Goal: Task Accomplishment & Management: Manage account settings

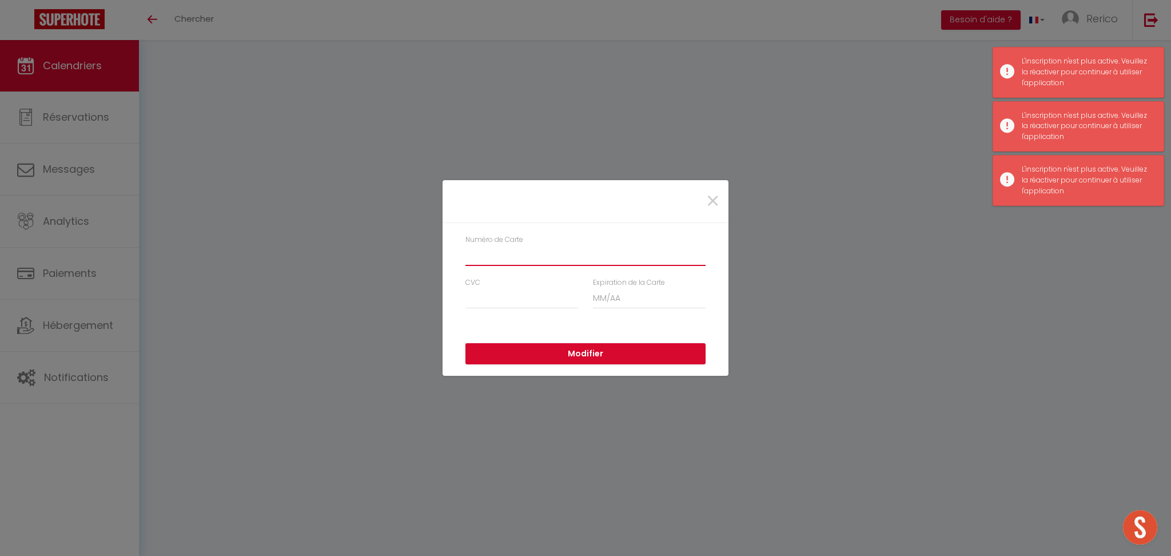
click at [540, 254] on input "Numéro de Carte" at bounding box center [585, 255] width 240 height 21
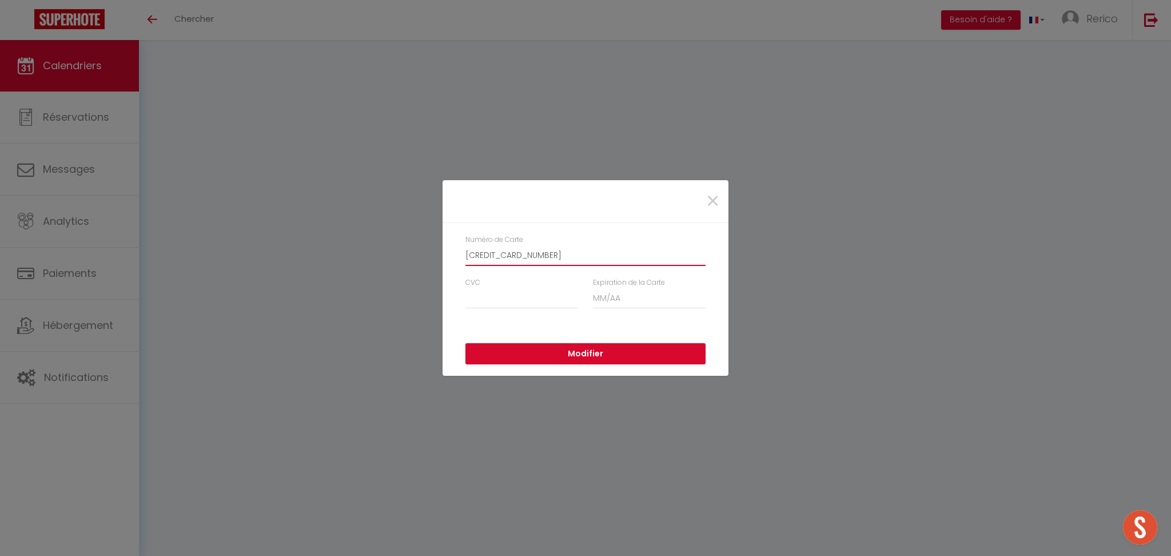
type input "[CREDIT_CARD_NUMBER]"
click at [499, 293] on input "CVC" at bounding box center [521, 298] width 113 height 21
type input "286"
click at [609, 298] on input "Expiration de la Carte" at bounding box center [649, 298] width 113 height 21
type input "09 / 27"
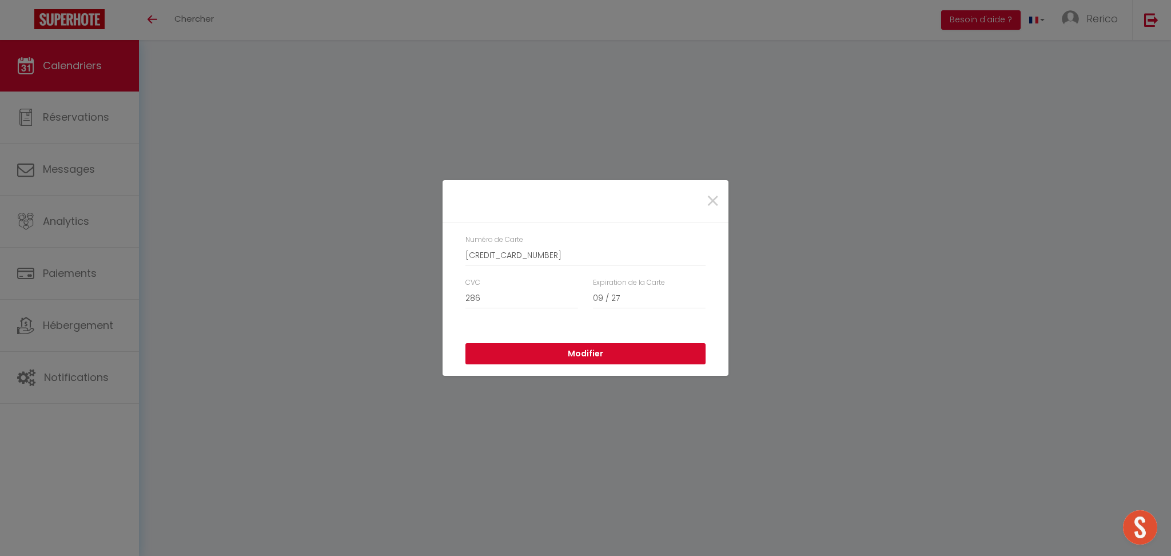
click at [619, 359] on button "Modifier" at bounding box center [585, 354] width 240 height 22
click at [712, 201] on span "×" at bounding box center [712, 201] width 14 height 34
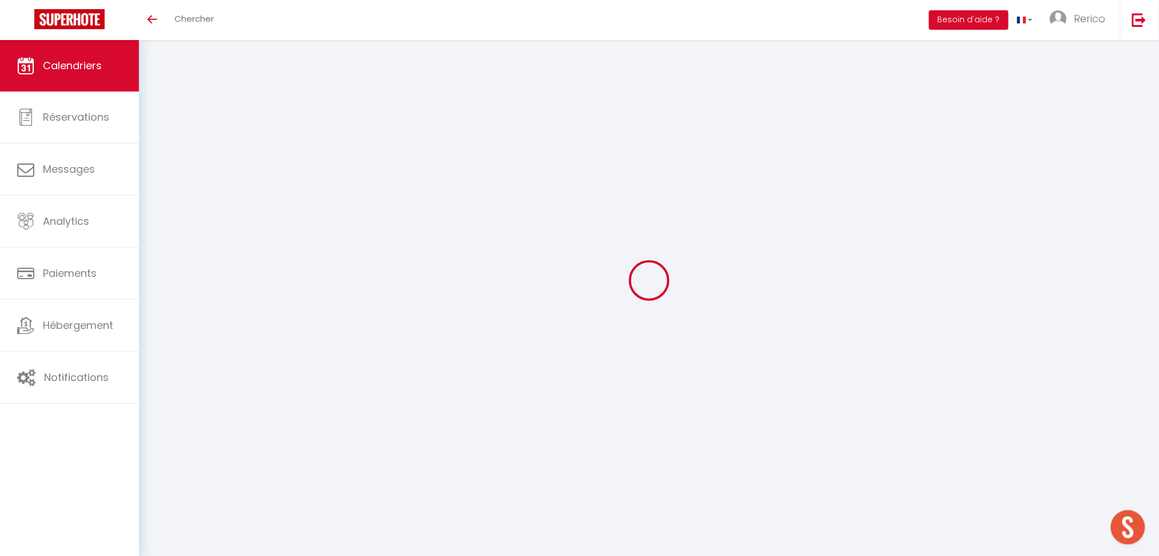
click at [77, 67] on span "Calendriers" at bounding box center [72, 65] width 59 height 14
click at [75, 15] on img at bounding box center [69, 19] width 70 height 20
